Goal: Navigation & Orientation: Find specific page/section

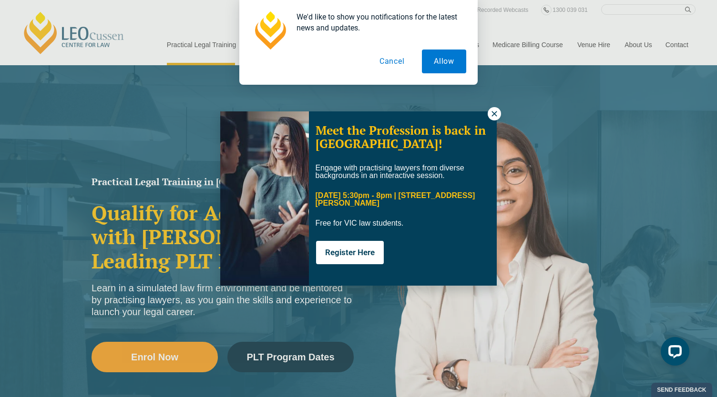
click at [494, 111] on icon at bounding box center [494, 114] width 9 height 9
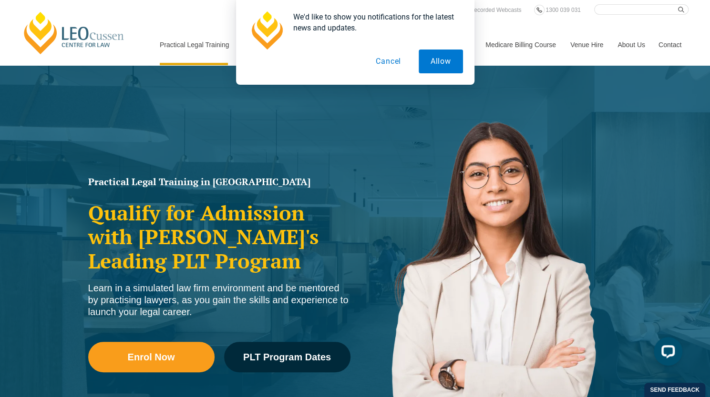
click at [395, 62] on button "Cancel" at bounding box center [388, 62] width 49 height 24
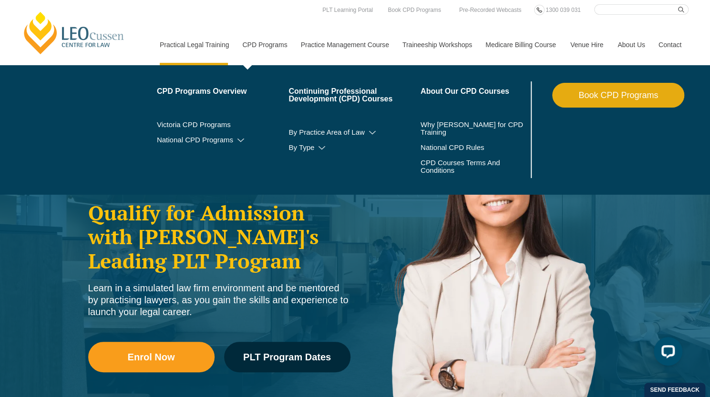
click at [269, 41] on link "CPD Programs" at bounding box center [264, 44] width 58 height 41
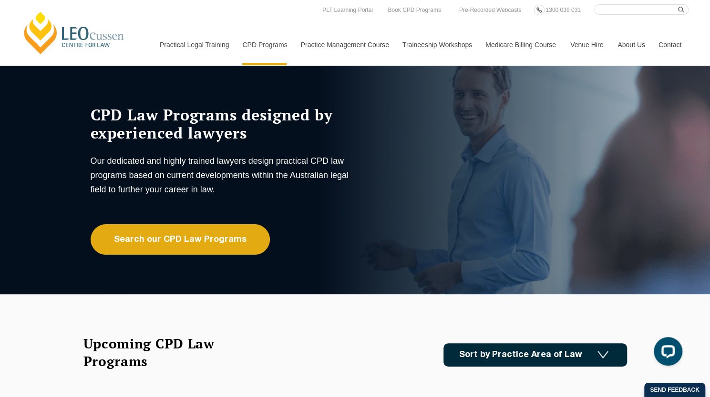
click at [53, 35] on link "[PERSON_NAME] Centre for Law" at bounding box center [73, 32] width 105 height 45
